Goal: Task Accomplishment & Management: Complete application form

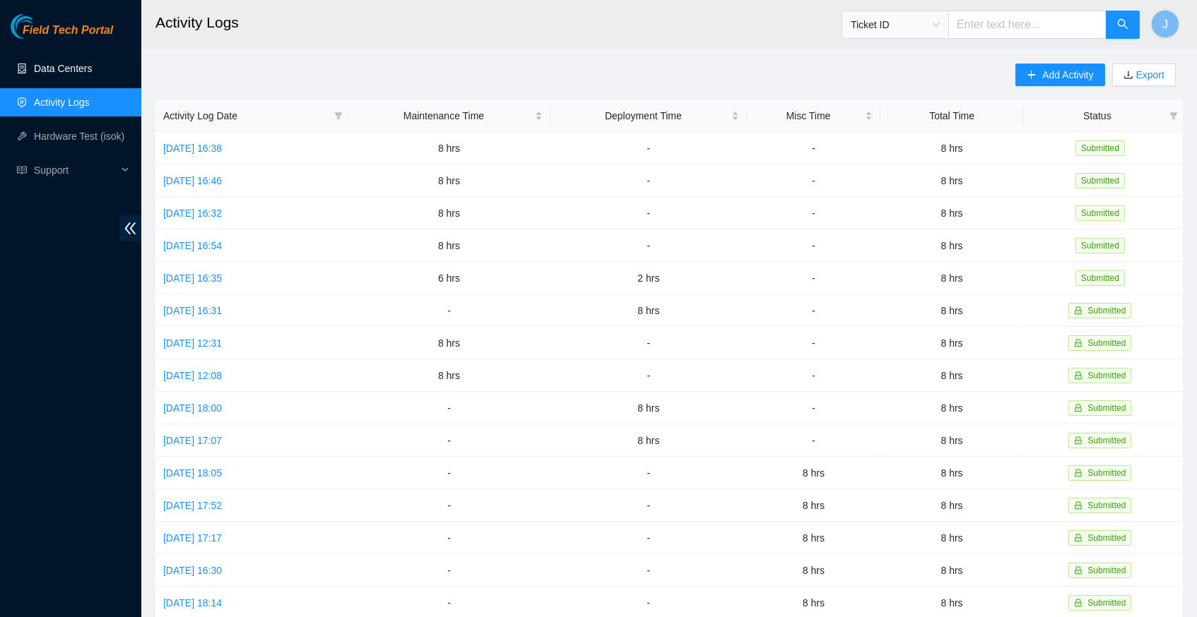
click at [49, 74] on link "Data Centers" at bounding box center [63, 68] width 58 height 11
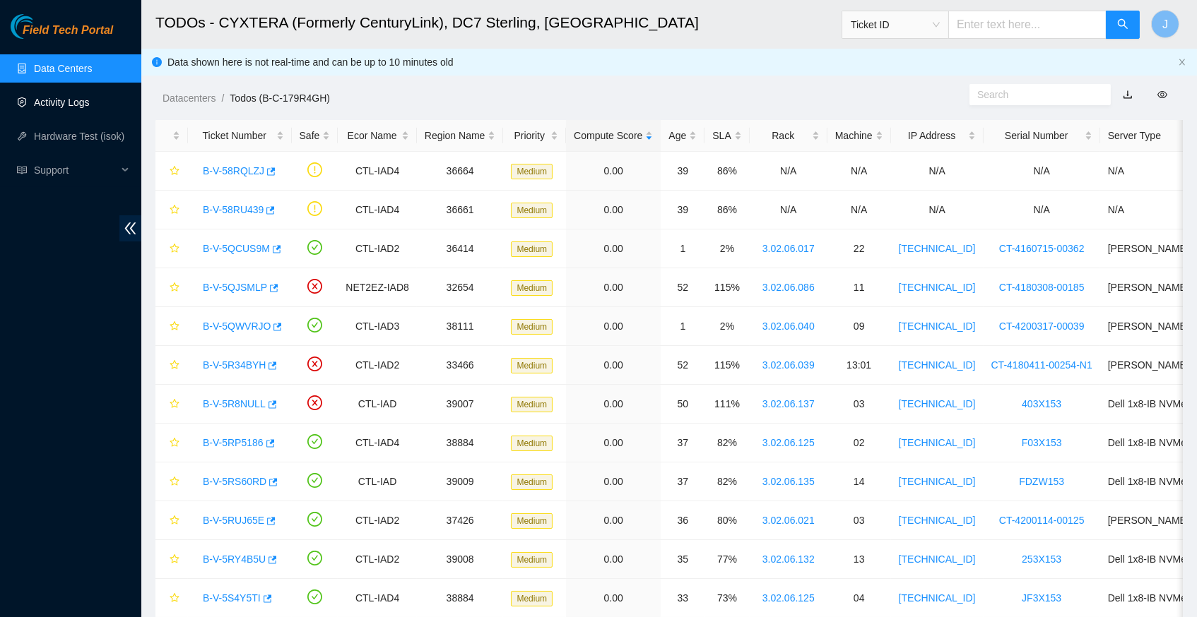
click at [76, 107] on link "Activity Logs" at bounding box center [62, 102] width 56 height 11
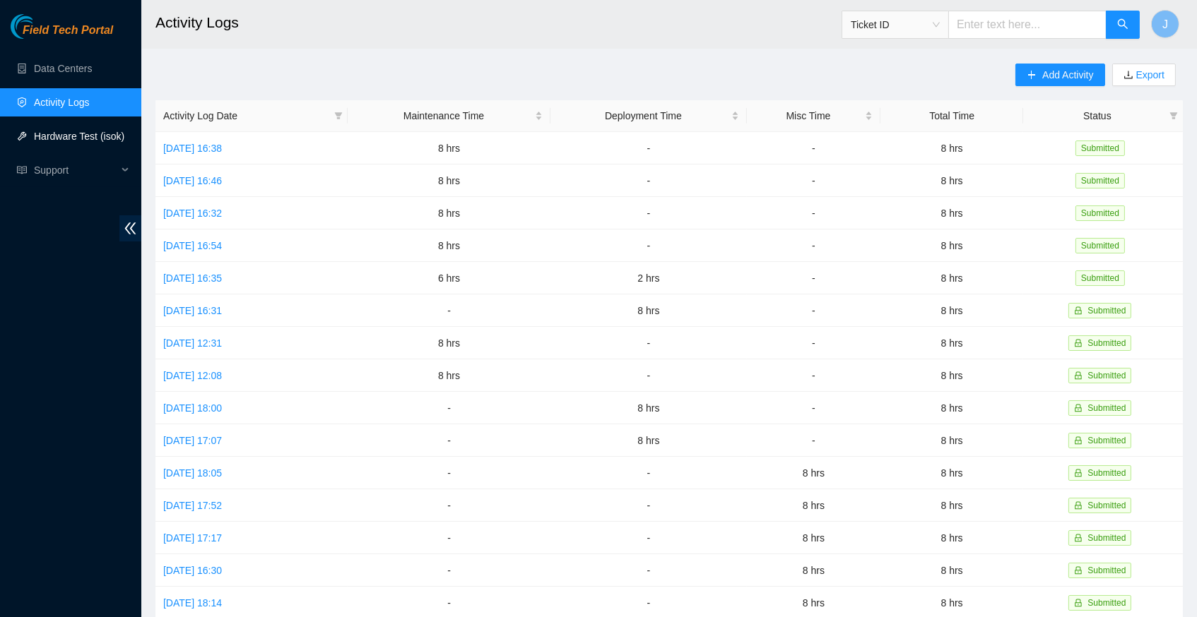
click at [82, 136] on link "Hardware Test (isok)" at bounding box center [79, 136] width 90 height 11
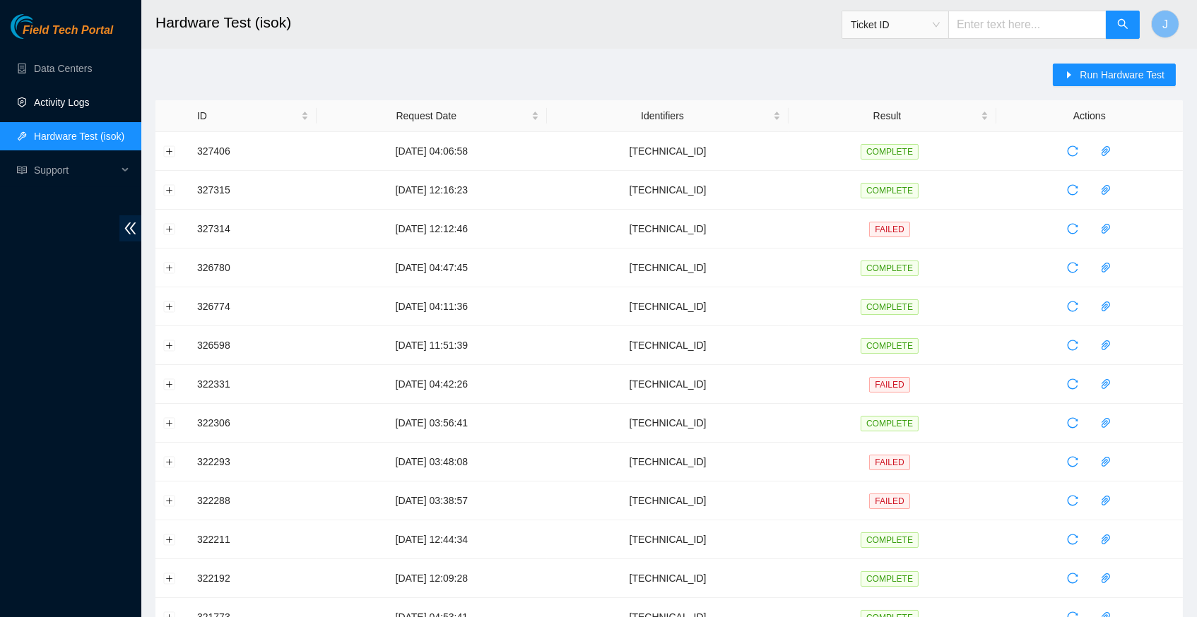
click at [73, 97] on link "Activity Logs" at bounding box center [62, 102] width 56 height 11
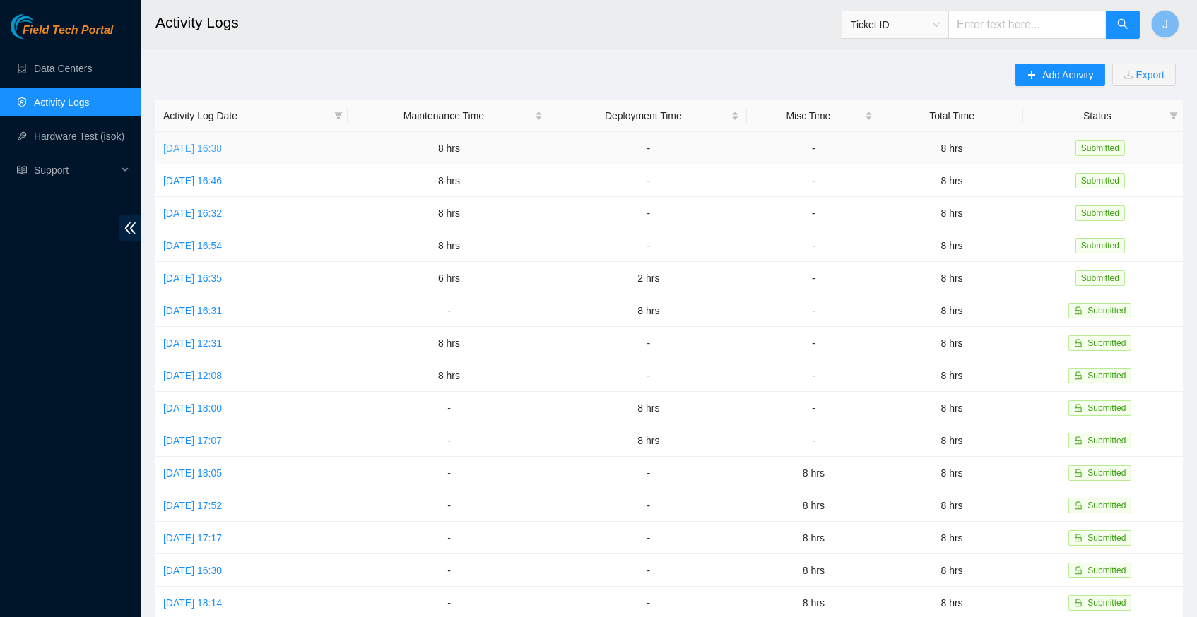
click at [222, 146] on link "[DATE] 16:38" at bounding box center [192, 148] width 59 height 11
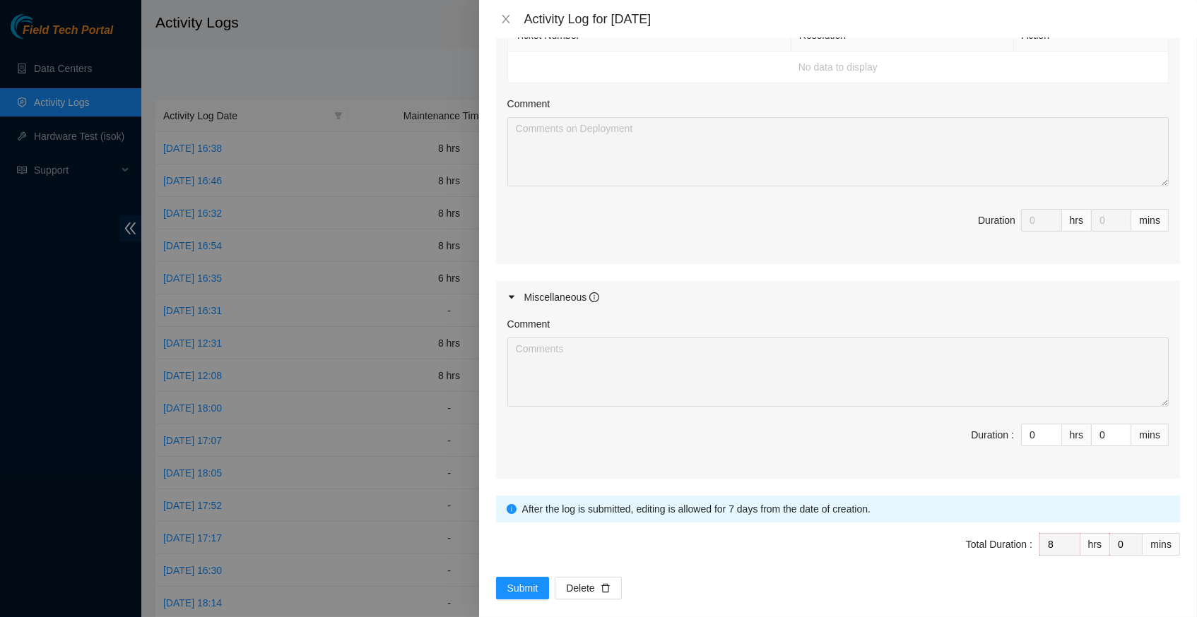
scroll to position [792, 0]
type input "1"
type input "9"
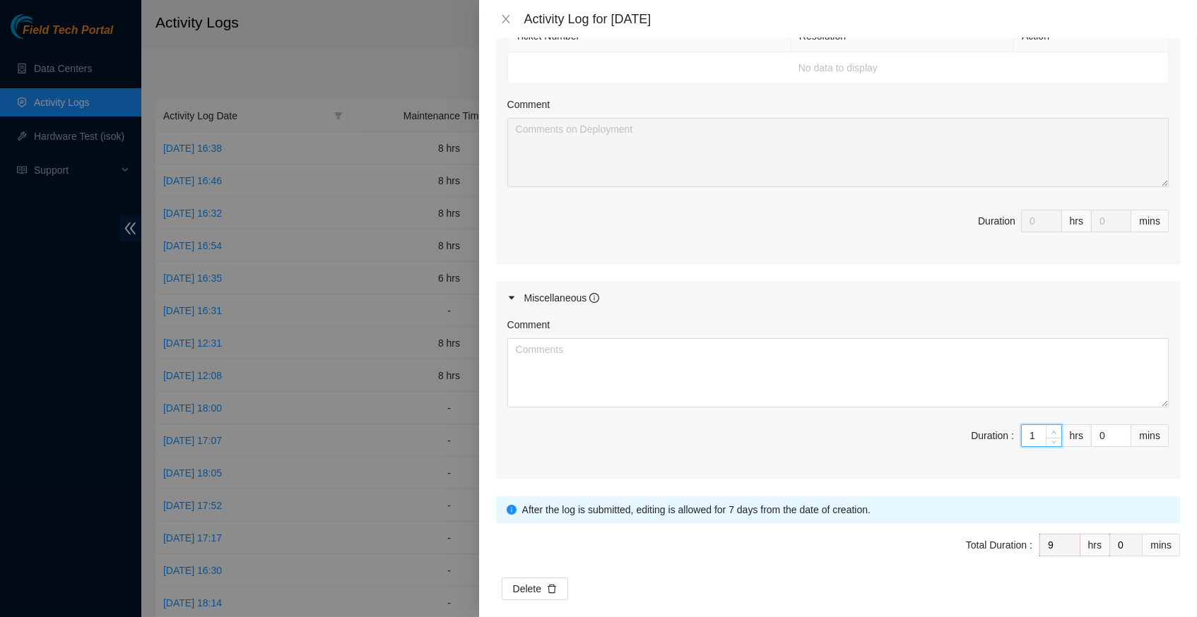
click at [1050, 428] on span "up" at bounding box center [1054, 432] width 8 height 8
type input "2"
type input "10"
click at [1050, 428] on span "up" at bounding box center [1054, 432] width 8 height 8
click at [836, 353] on textarea "Comment" at bounding box center [837, 372] width 661 height 69
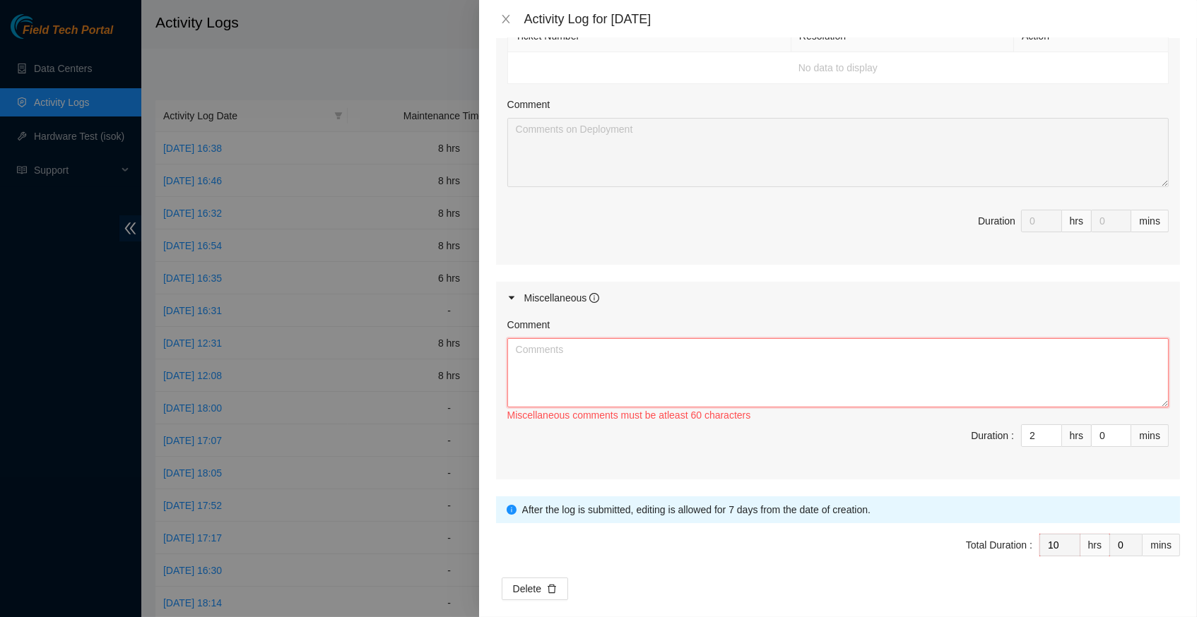
paste textarea "Hey Jason, EDO Report, had to reprint labels will go back this evening to finis…"
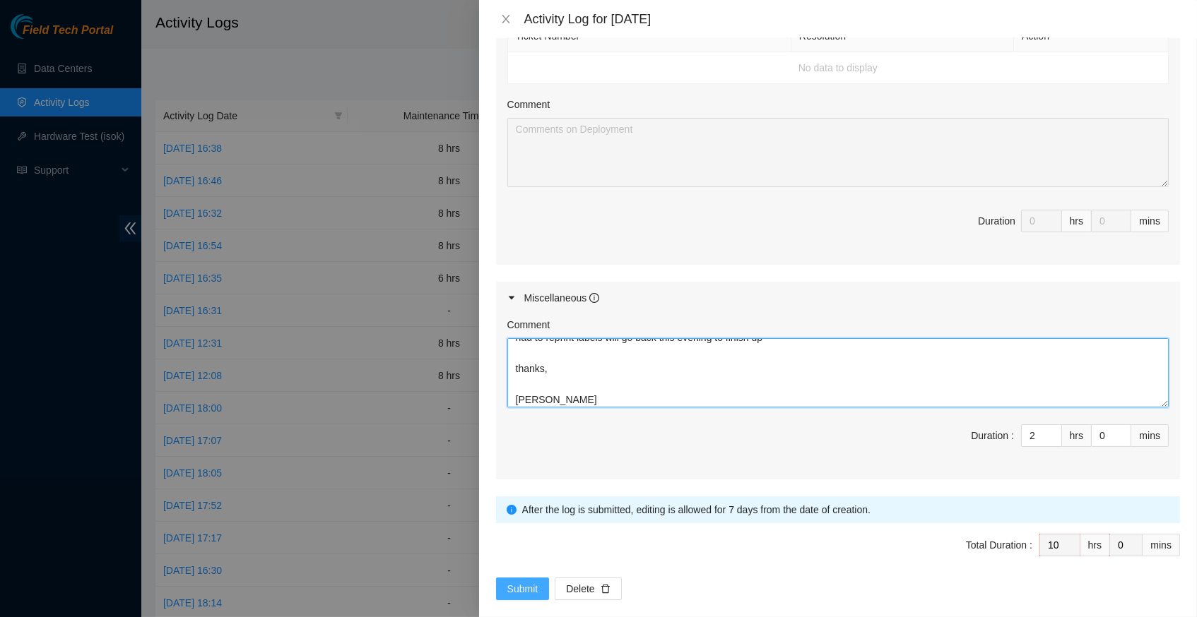
type textarea "Hey Jason, EDO Report, had to reprint labels will go back this evening to finis…"
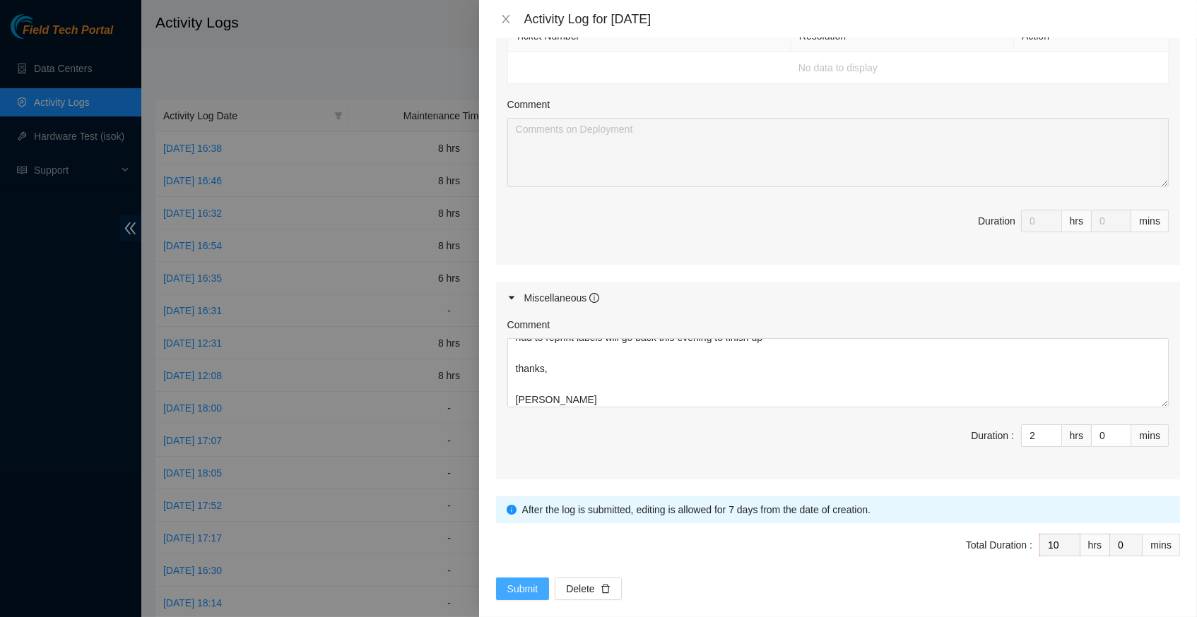
click at [516, 581] on span "Submit" at bounding box center [522, 589] width 31 height 16
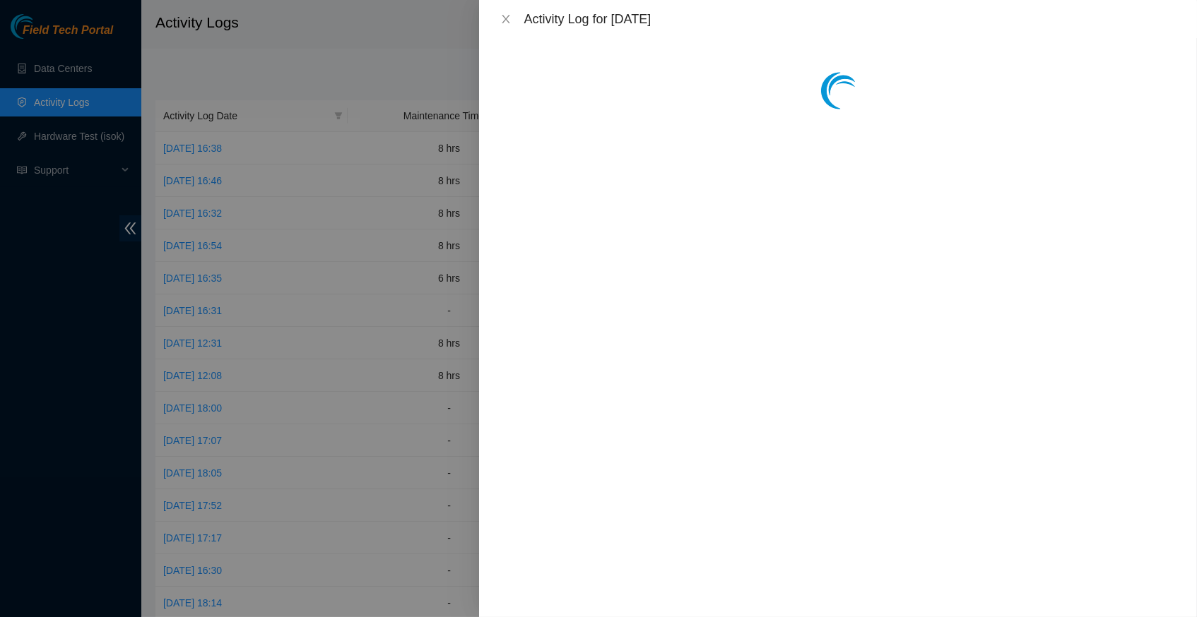
scroll to position [0, 0]
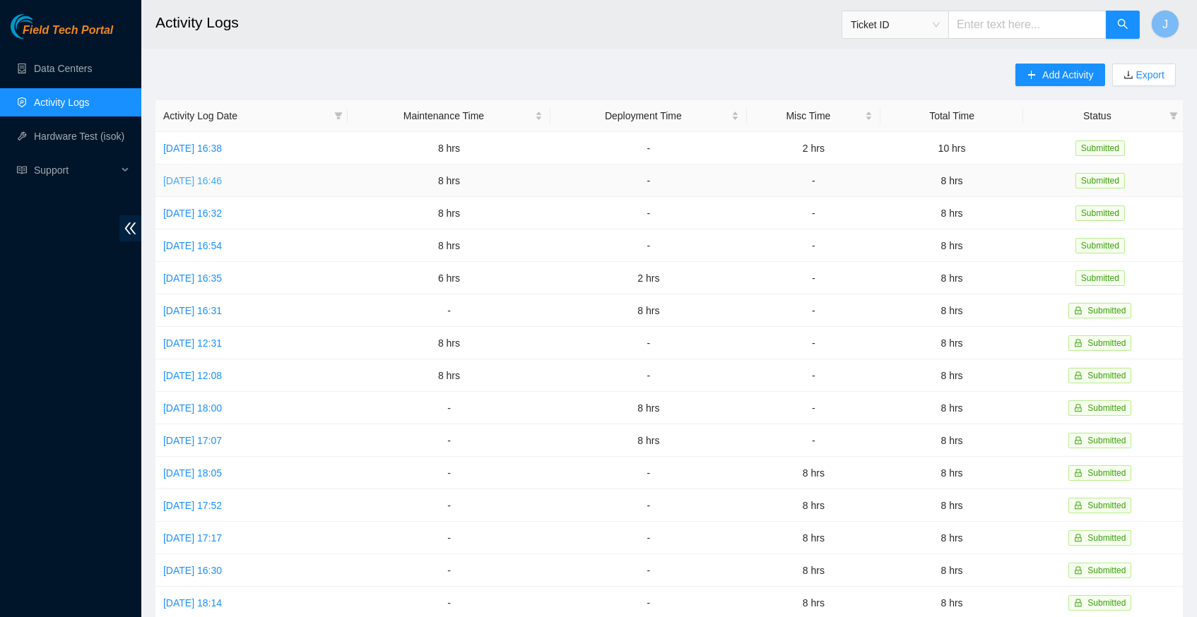
click at [222, 180] on link "[DATE] 16:46" at bounding box center [192, 180] width 59 height 11
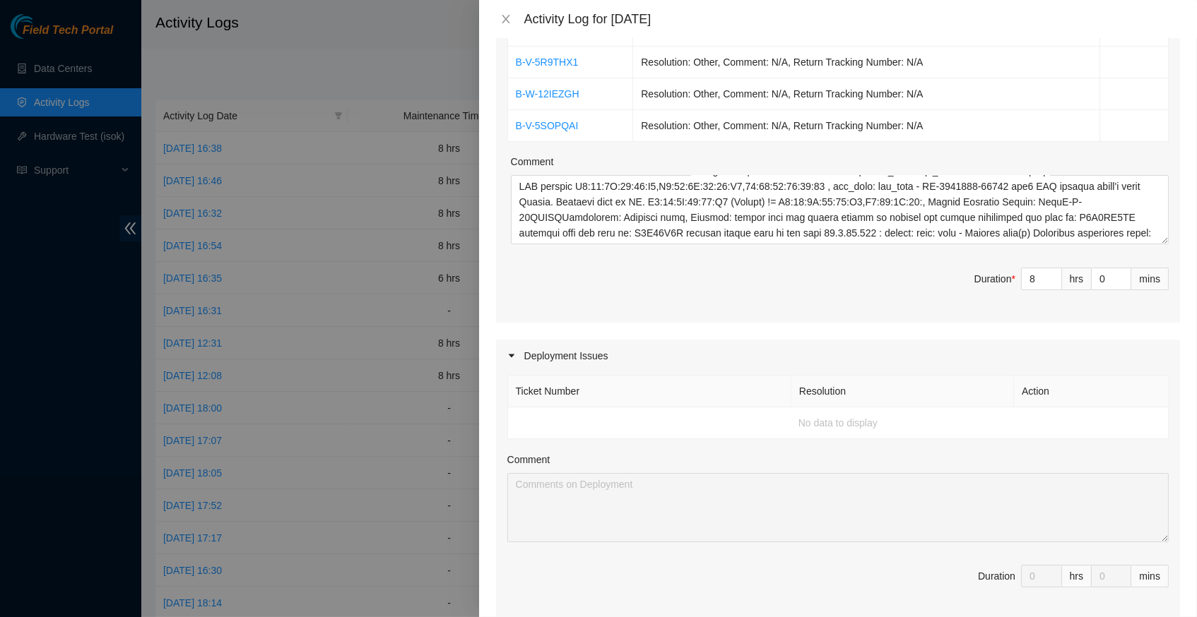
scroll to position [36, 0]
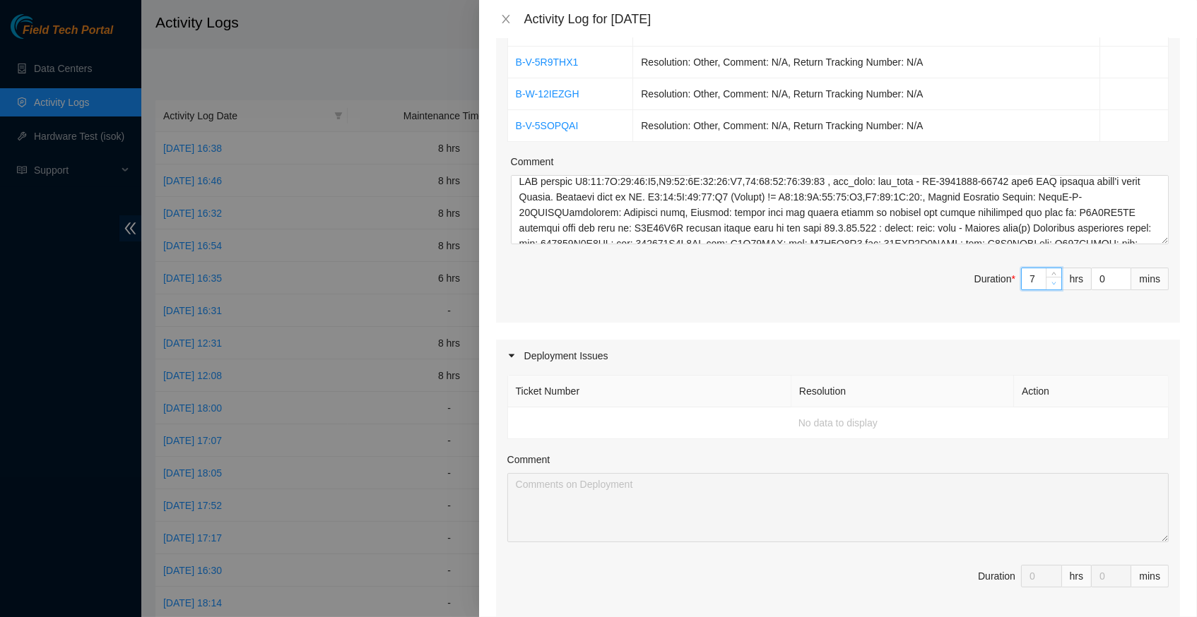
type input "7"
click at [1053, 283] on icon "down" at bounding box center [1054, 284] width 4 height 3
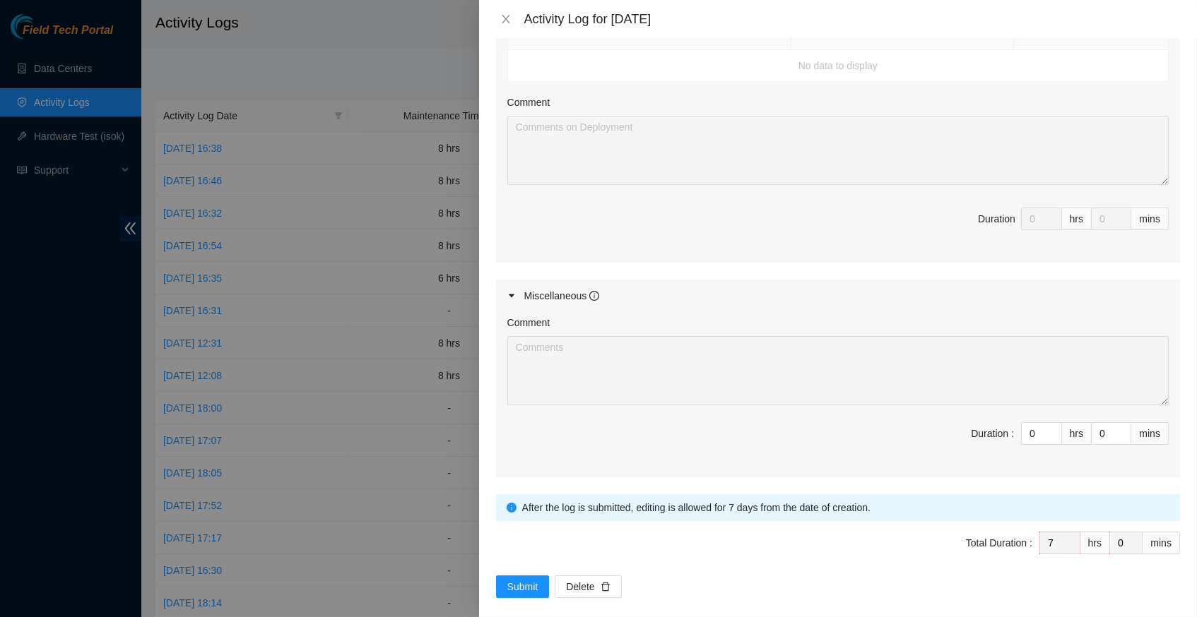
scroll to position [698, 0]
click at [523, 580] on span "Submit" at bounding box center [522, 588] width 31 height 16
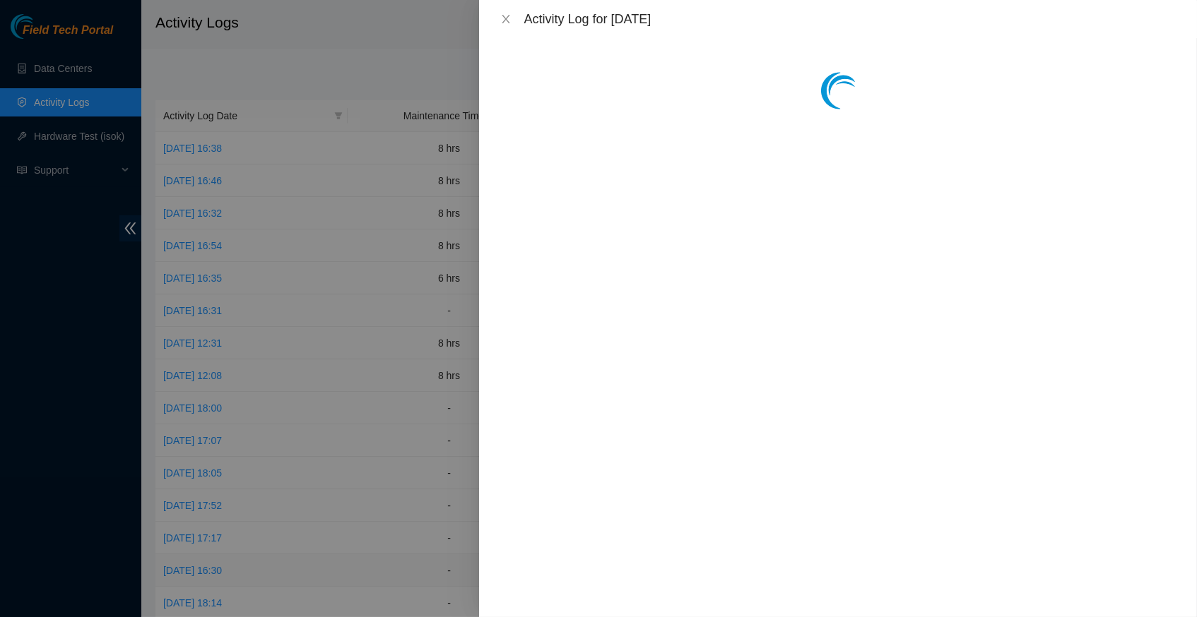
scroll to position [0, 0]
